Goal: Check status: Check status

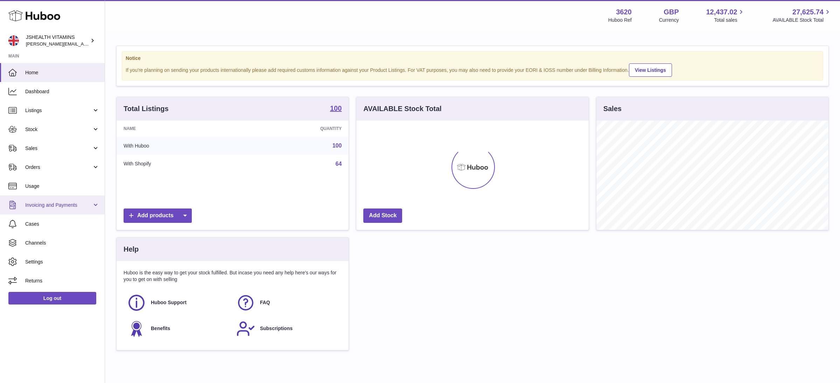
scroll to position [109, 232]
click at [35, 128] on span "Stock" at bounding box center [58, 129] width 67 height 7
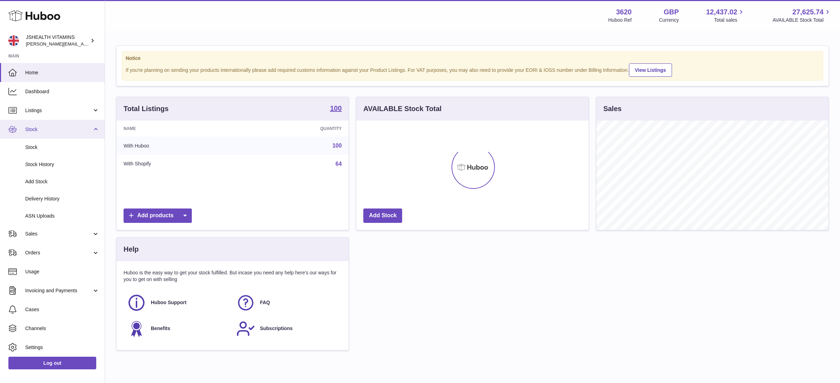
click at [35, 128] on span "Stock" at bounding box center [58, 129] width 67 height 7
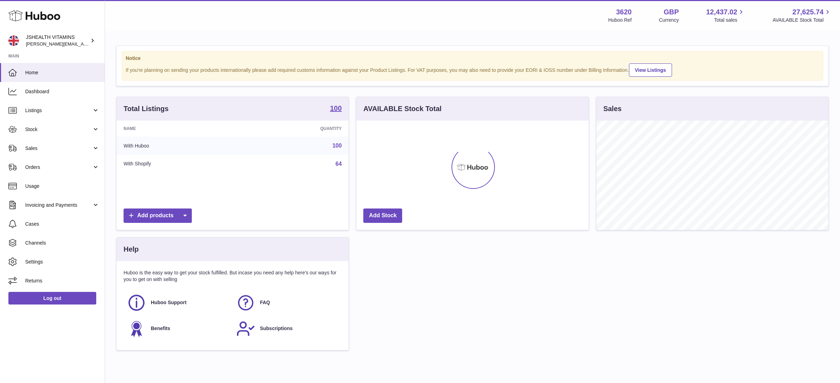
drag, startPoint x: 46, startPoint y: 133, endPoint x: 43, endPoint y: 142, distance: 9.2
click at [45, 133] on link "Stock" at bounding box center [52, 129] width 105 height 19
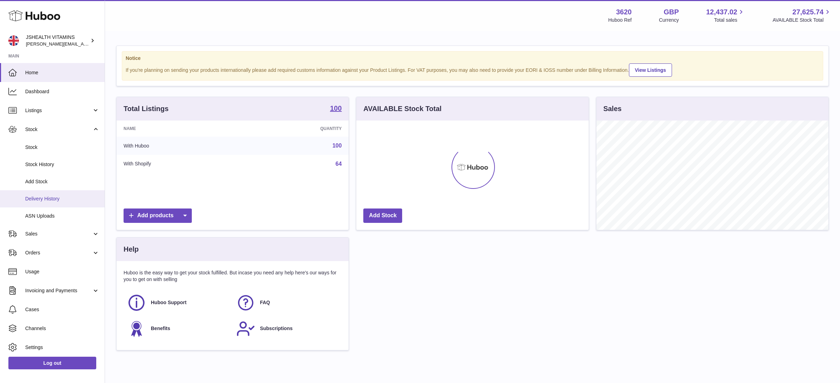
click at [47, 199] on span "Delivery History" at bounding box center [62, 198] width 74 height 7
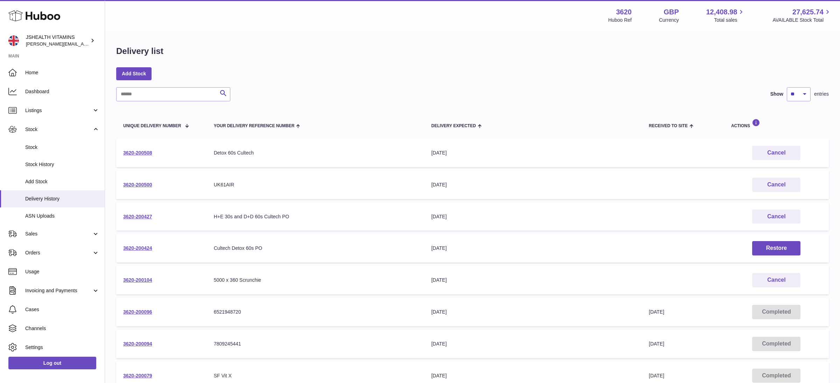
copy link "3620-200508"
drag, startPoint x: 153, startPoint y: 153, endPoint x: 120, endPoint y: 152, distance: 33.6
click at [118, 154] on td "3620-200508" at bounding box center [161, 153] width 91 height 28
